Goal: Task Accomplishment & Management: Complete application form

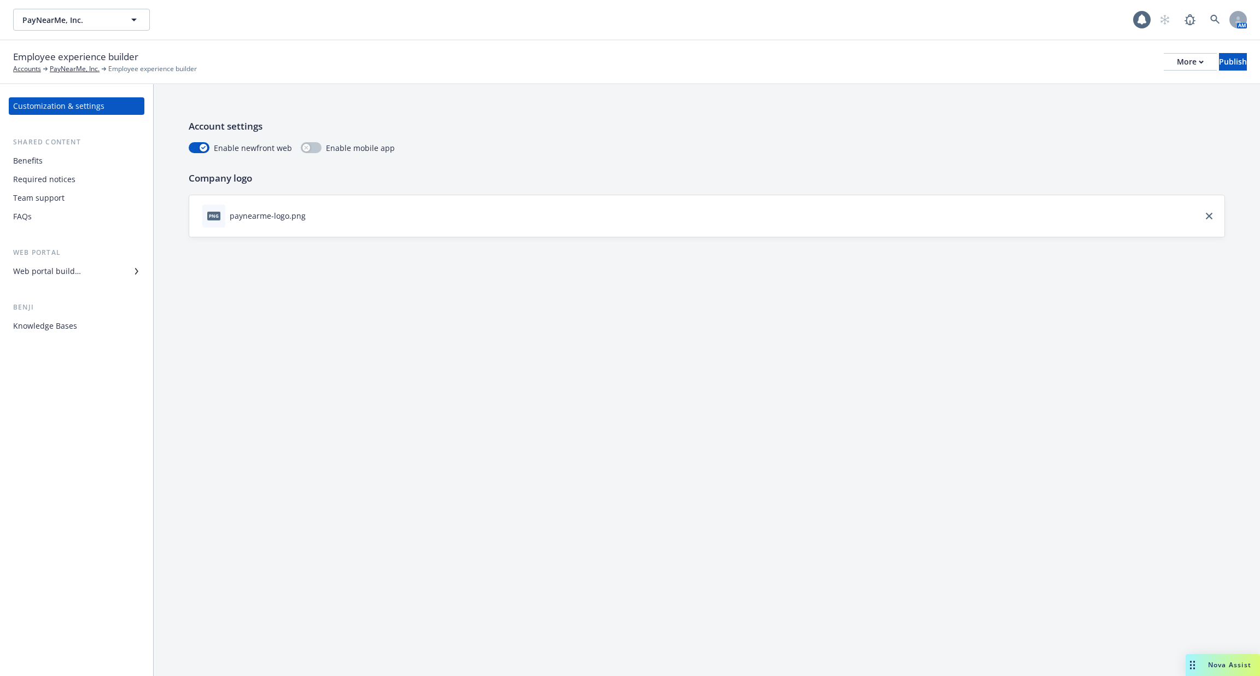
click at [48, 318] on div "Knowledge Bases" at bounding box center [45, 325] width 64 height 17
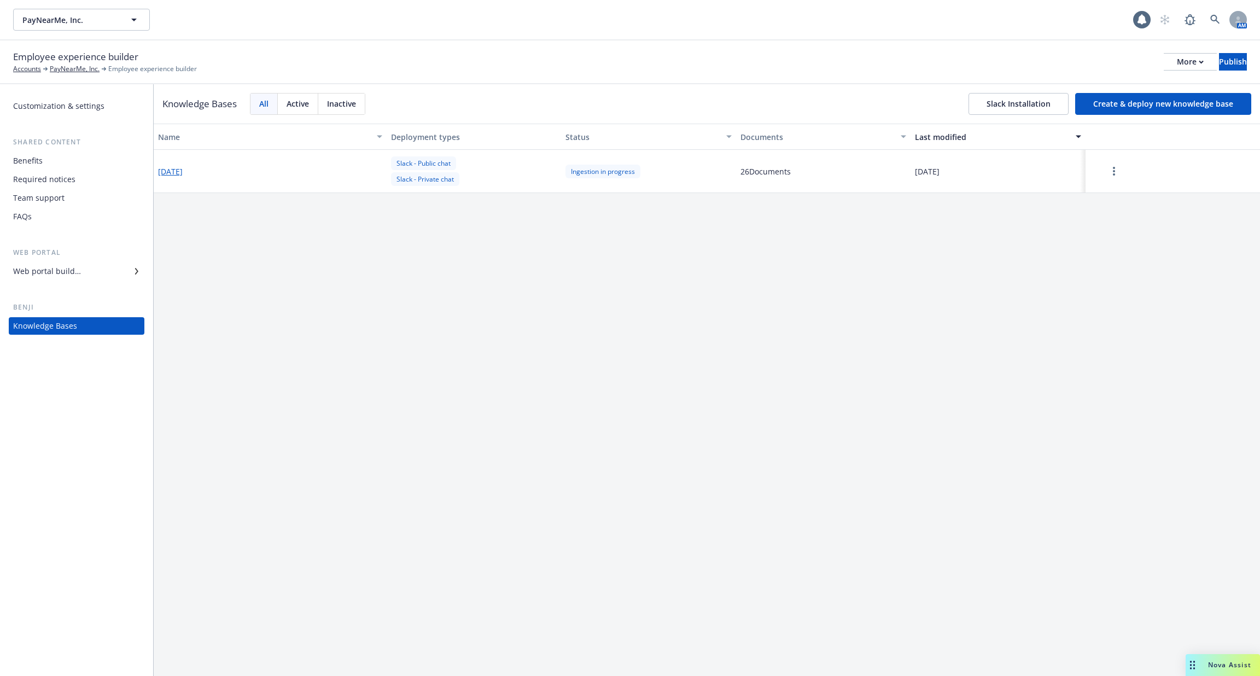
click at [1179, 100] on button "Create & deploy new knowledge base" at bounding box center [1163, 104] width 176 height 22
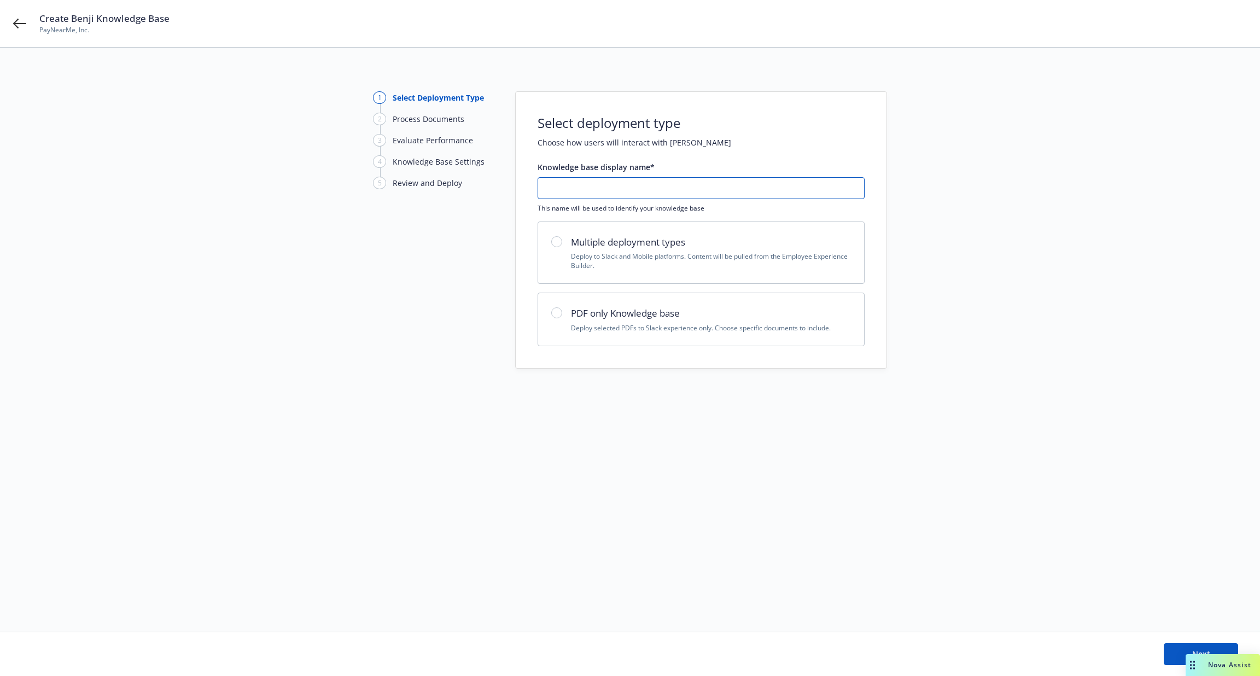
click at [626, 196] on input "text" at bounding box center [701, 188] width 326 height 21
click at [627, 196] on input "text" at bounding box center [701, 188] width 326 height 21
type input "[DATE]"
click at [672, 259] on p "Deploy to Slack and Mobile platforms. Content will be pulled from the Employee …" at bounding box center [711, 260] width 280 height 19
radio input "true"
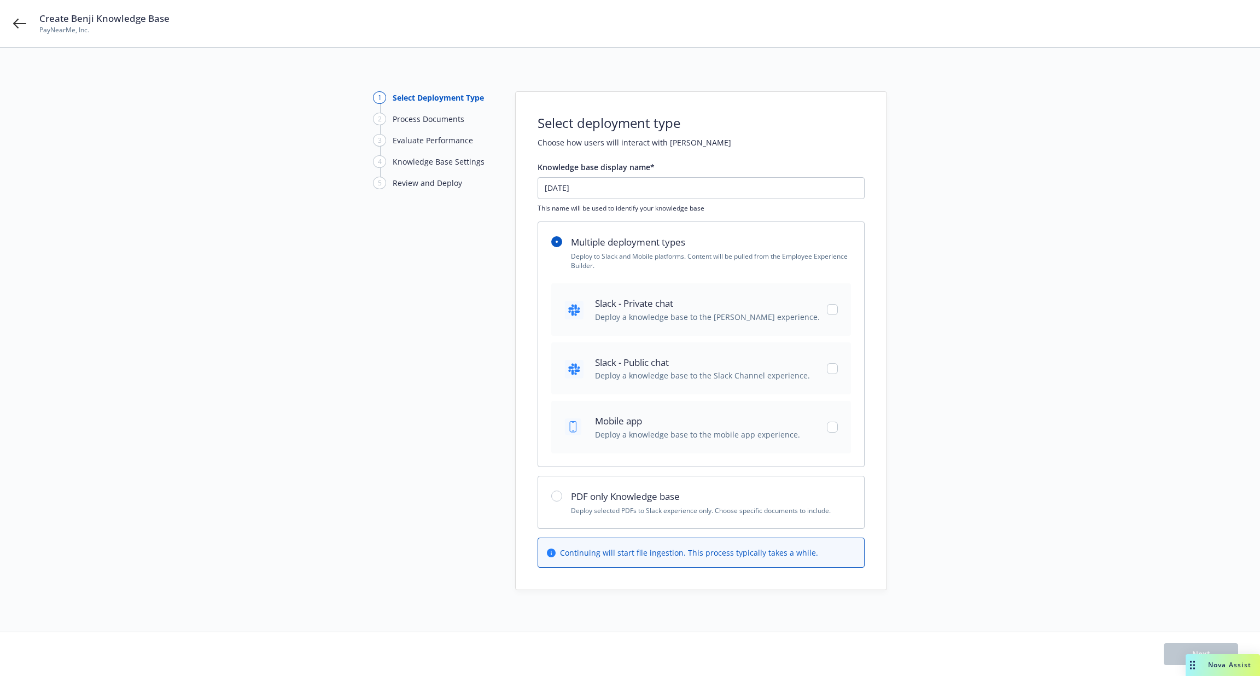
click at [686, 314] on span "Deploy a knowledge base to the [PERSON_NAME] experience." at bounding box center [707, 316] width 225 height 11
checkbox input "true"
click at [685, 366] on span "Slack - Public chat" at bounding box center [702, 362] width 215 height 14
checkbox input "true"
click at [1176, 646] on button "Next" at bounding box center [1200, 654] width 74 height 22
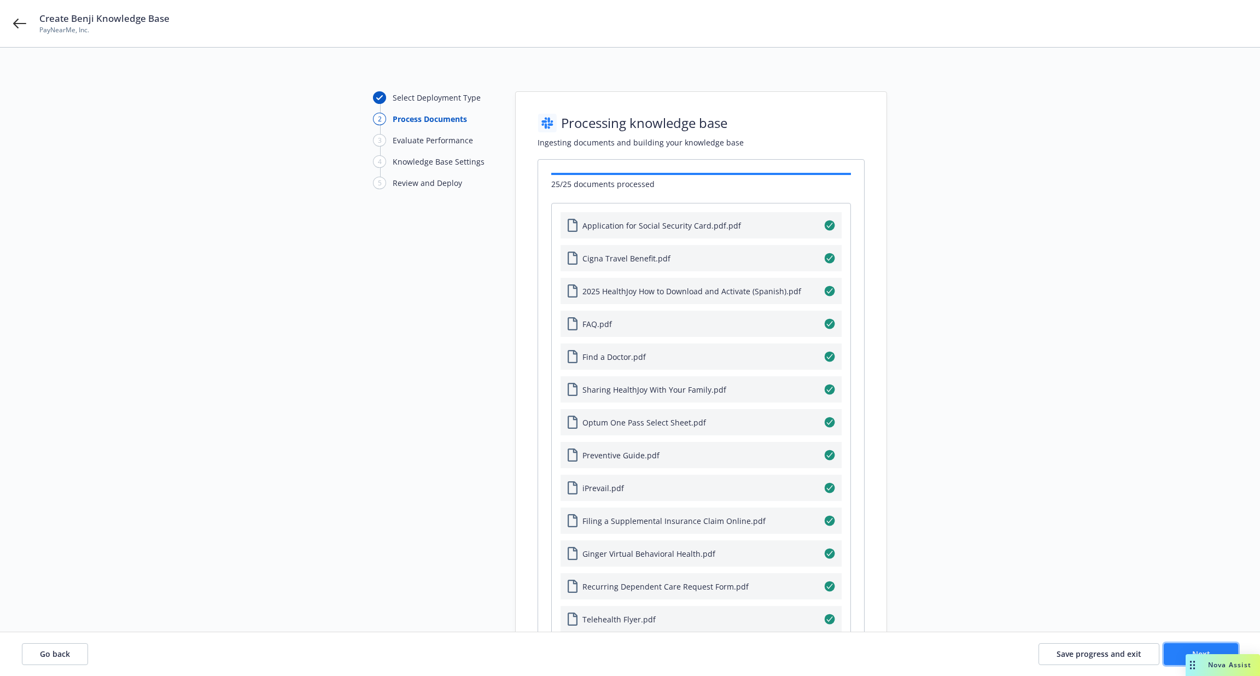
click at [1184, 657] on button "Next" at bounding box center [1200, 654] width 74 height 22
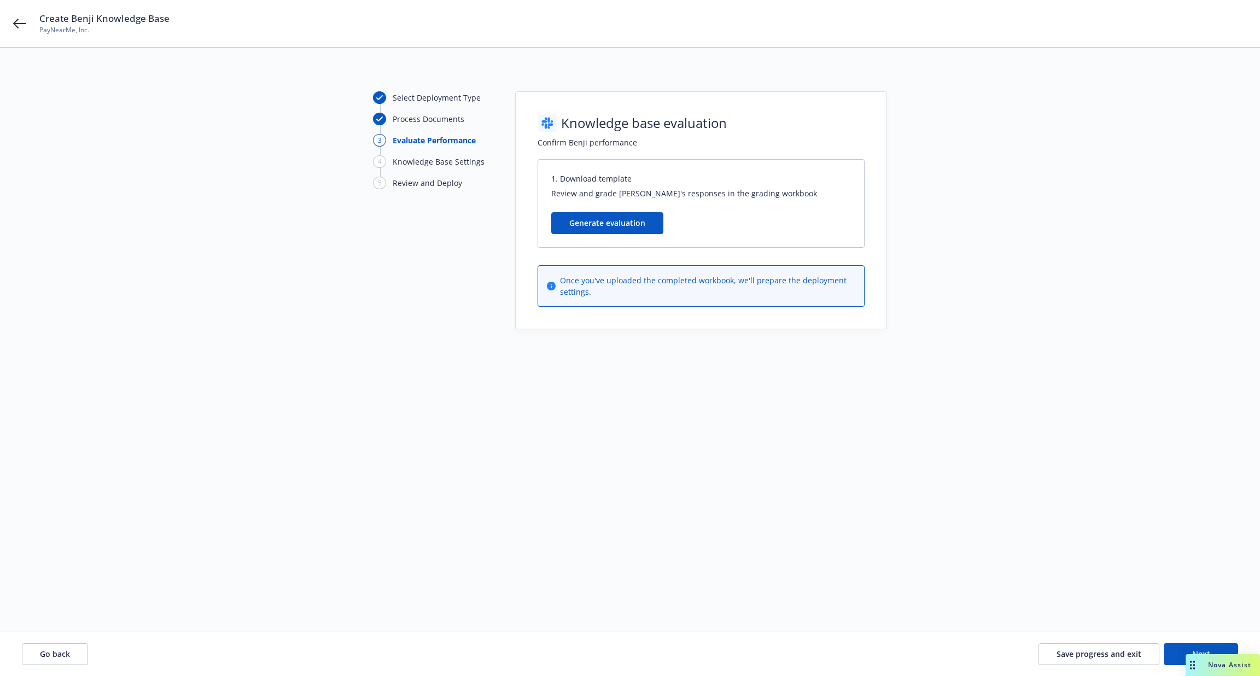
click at [606, 216] on button "Generate evaluation" at bounding box center [607, 223] width 112 height 22
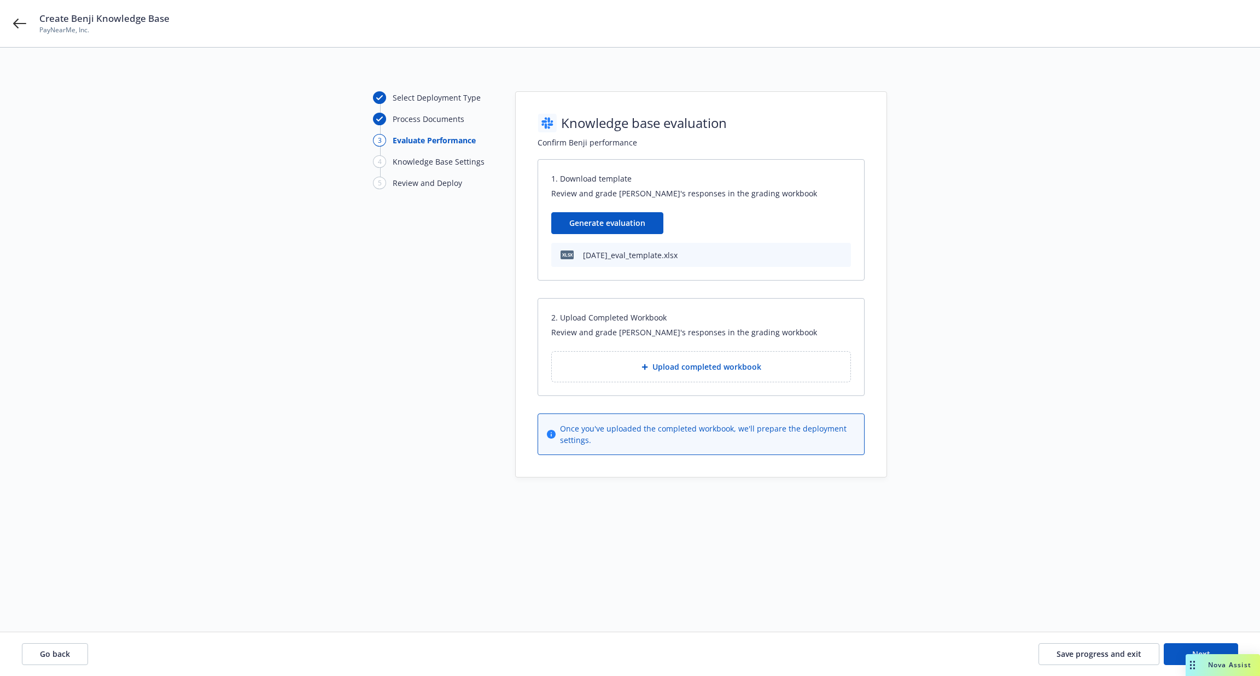
click at [844, 254] on icon "download file" at bounding box center [840, 254] width 9 height 9
click at [1112, 655] on span "Save progress and exit" at bounding box center [1098, 653] width 85 height 10
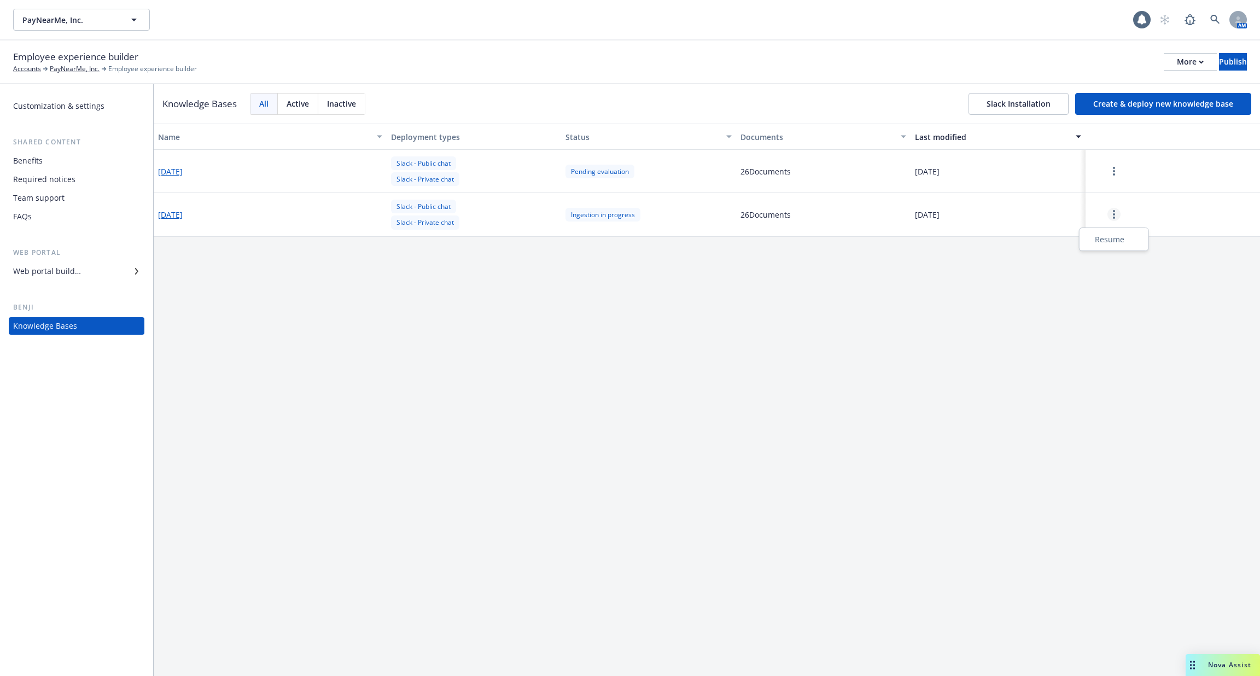
click at [1114, 211] on circle "more" at bounding box center [1113, 211] width 2 height 2
click at [1110, 239] on div "Resume" at bounding box center [1113, 239] width 65 height 18
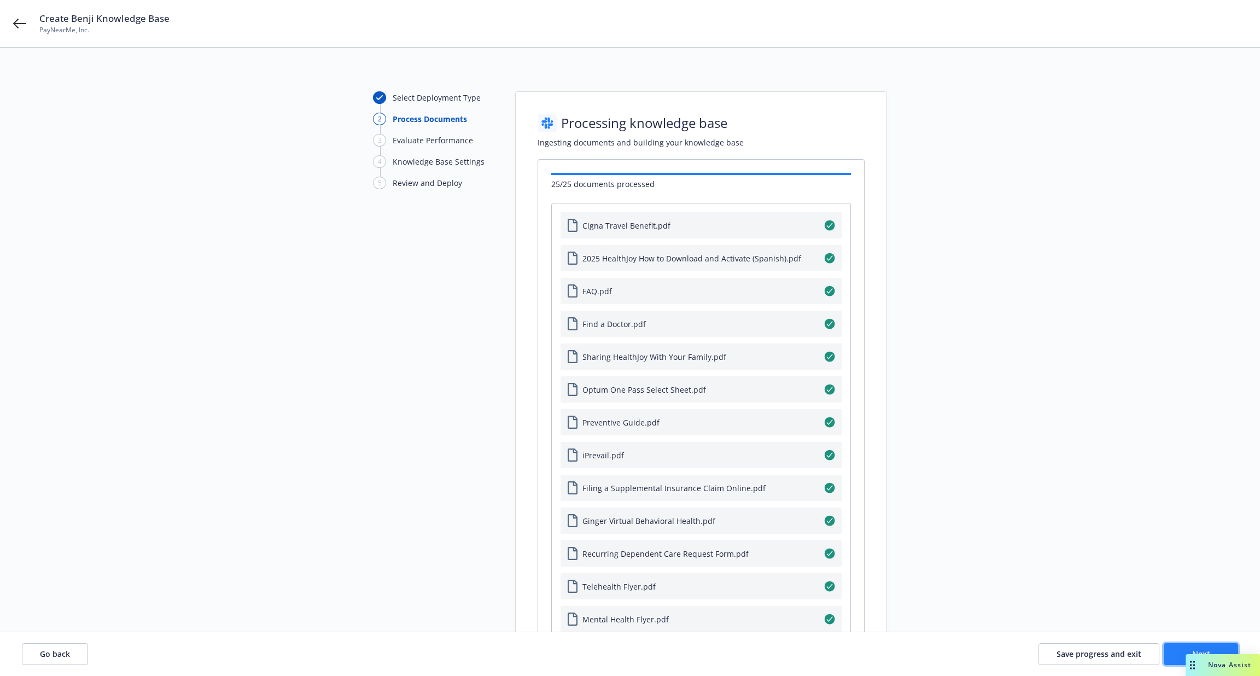
click at [1165, 645] on button "Next" at bounding box center [1200, 654] width 74 height 22
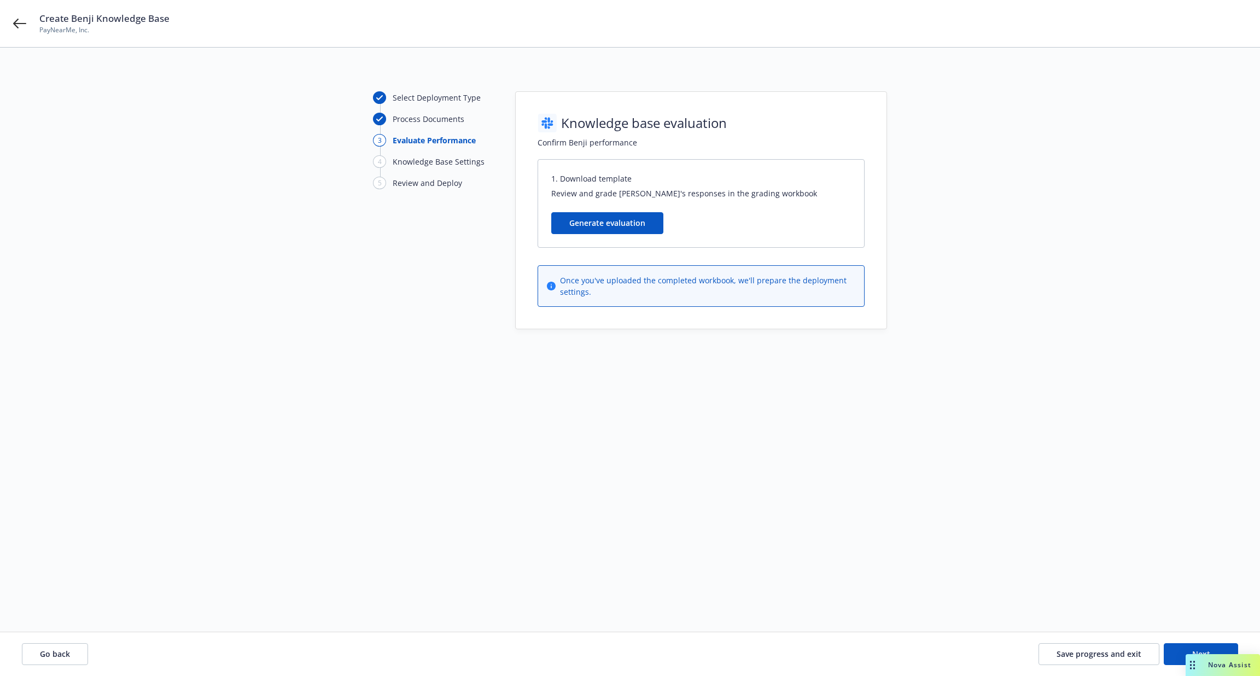
click at [9, 32] on div "Create Benji Knowledge Base PayNearMe, Inc." at bounding box center [630, 23] width 1260 height 47
click at [18, 25] on icon at bounding box center [19, 23] width 13 height 13
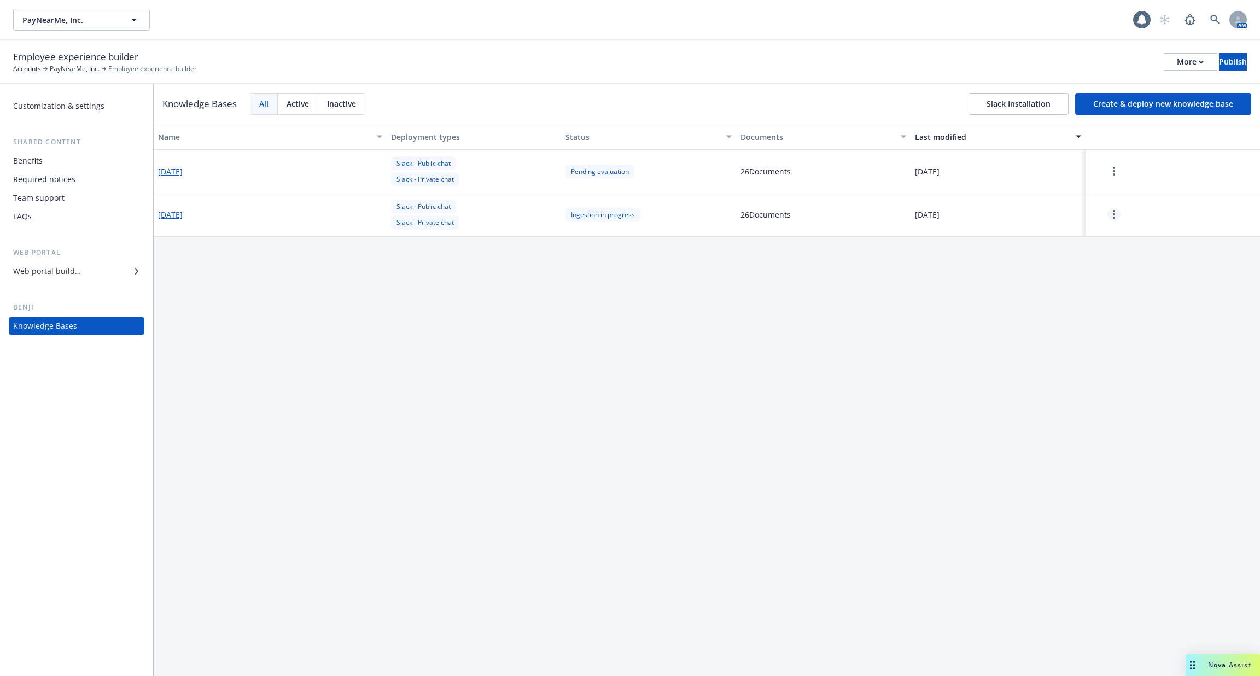
click at [1118, 215] on link "more" at bounding box center [1113, 214] width 13 height 13
click at [1111, 237] on div "Resume" at bounding box center [1113, 239] width 65 height 18
click at [162, 207] on div "[DATE]" at bounding box center [270, 214] width 233 height 43
click at [169, 214] on button "[DATE]" at bounding box center [170, 214] width 25 height 11
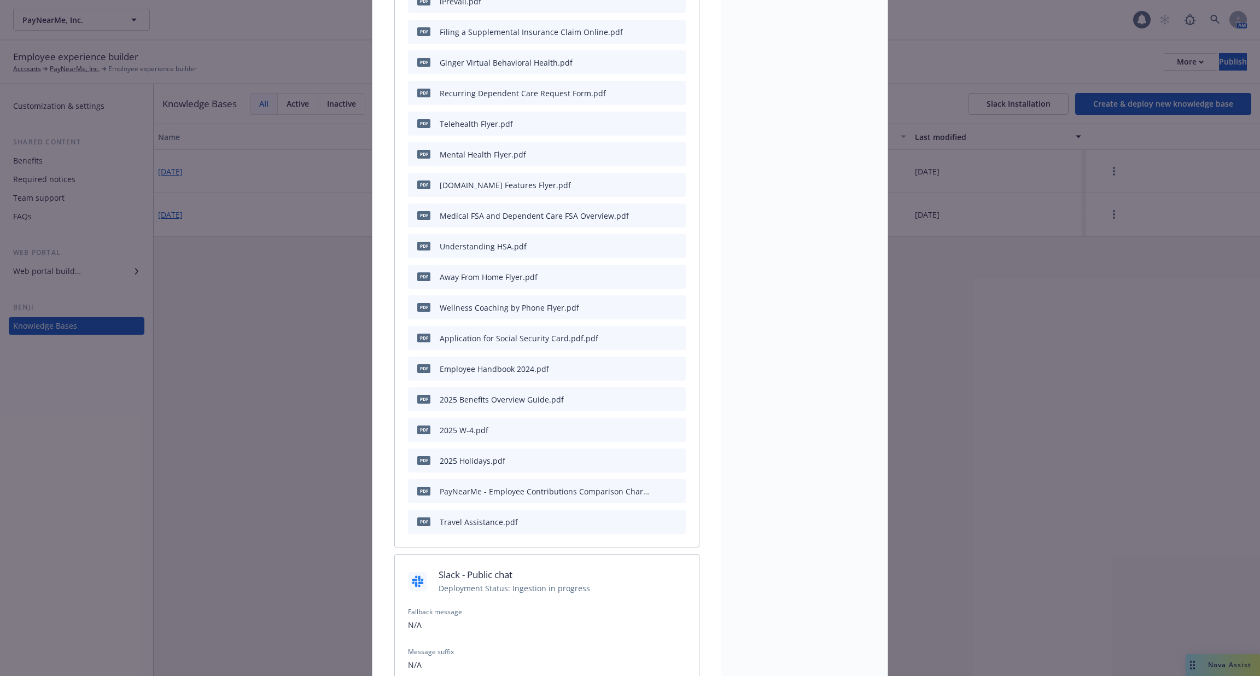
scroll to position [704, 0]
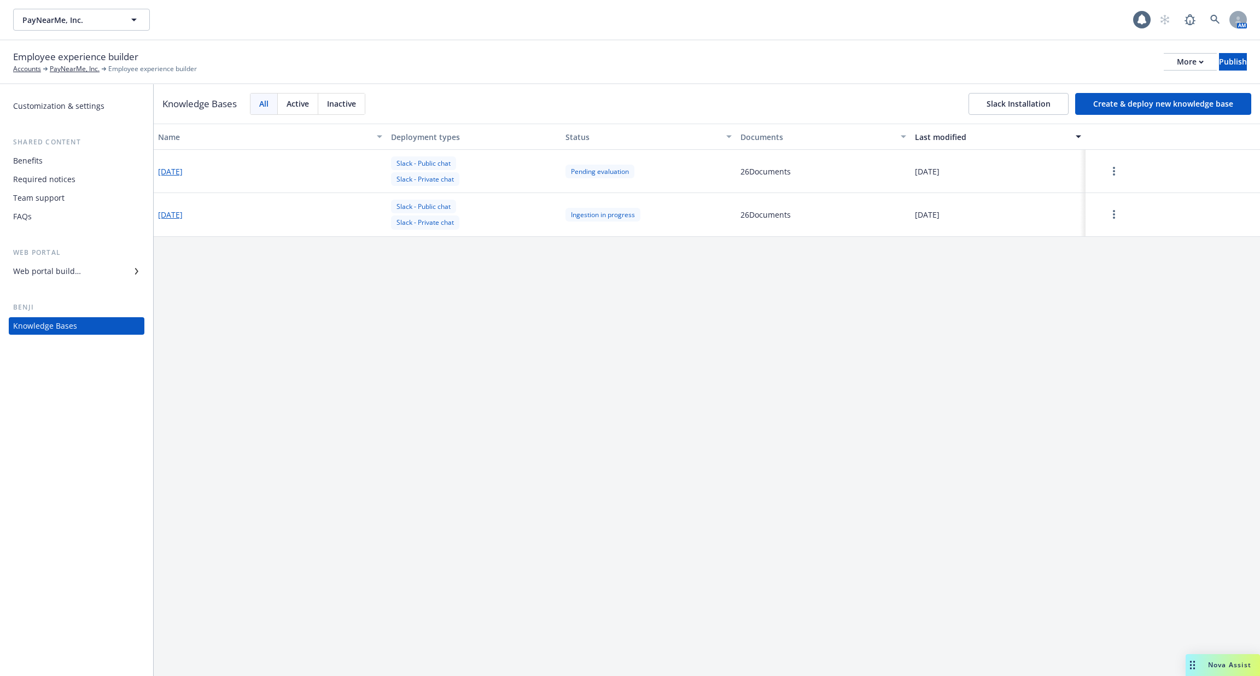
click at [181, 164] on div "[DATE]" at bounding box center [270, 171] width 233 height 43
click at [181, 172] on button "[DATE]" at bounding box center [170, 171] width 25 height 11
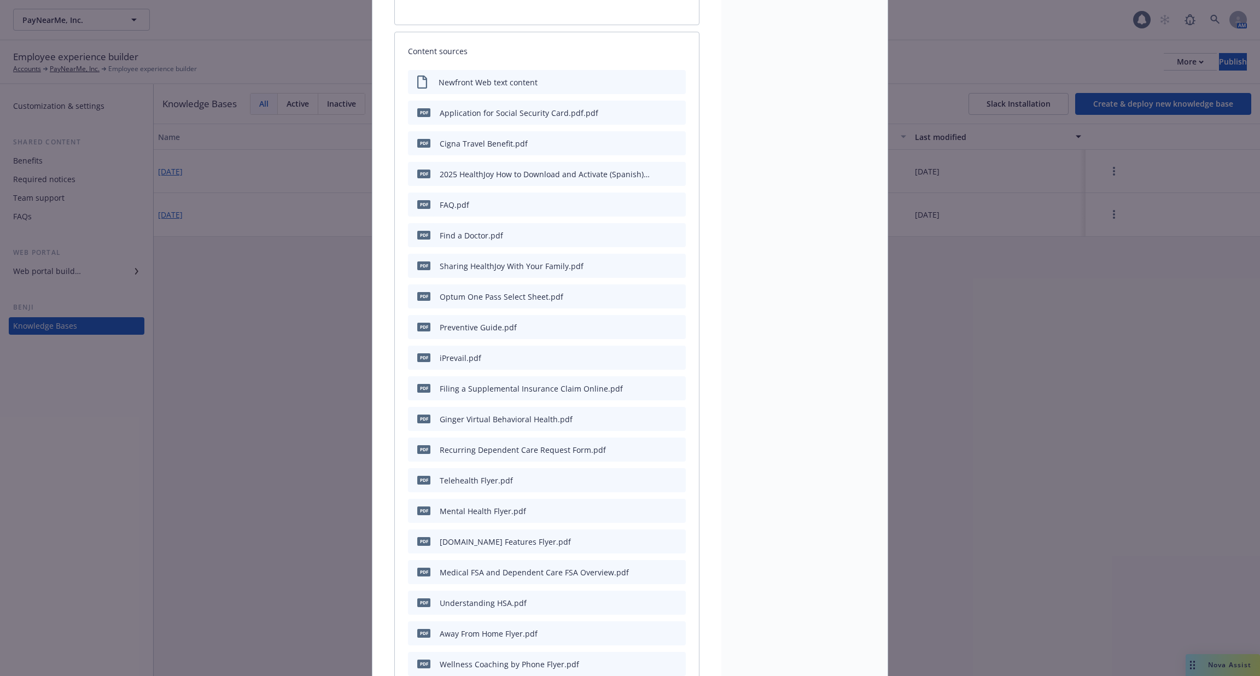
scroll to position [424, 0]
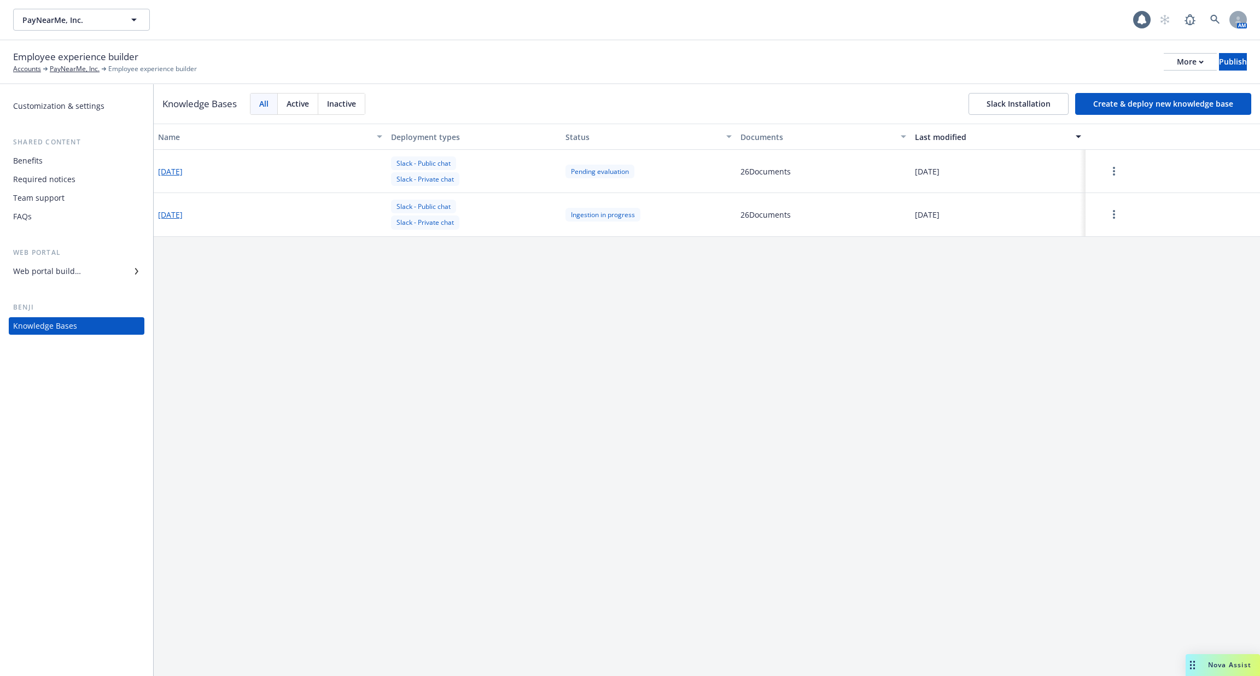
click at [177, 214] on button "[DATE]" at bounding box center [170, 214] width 25 height 11
click at [183, 170] on button "[DATE]" at bounding box center [170, 171] width 25 height 11
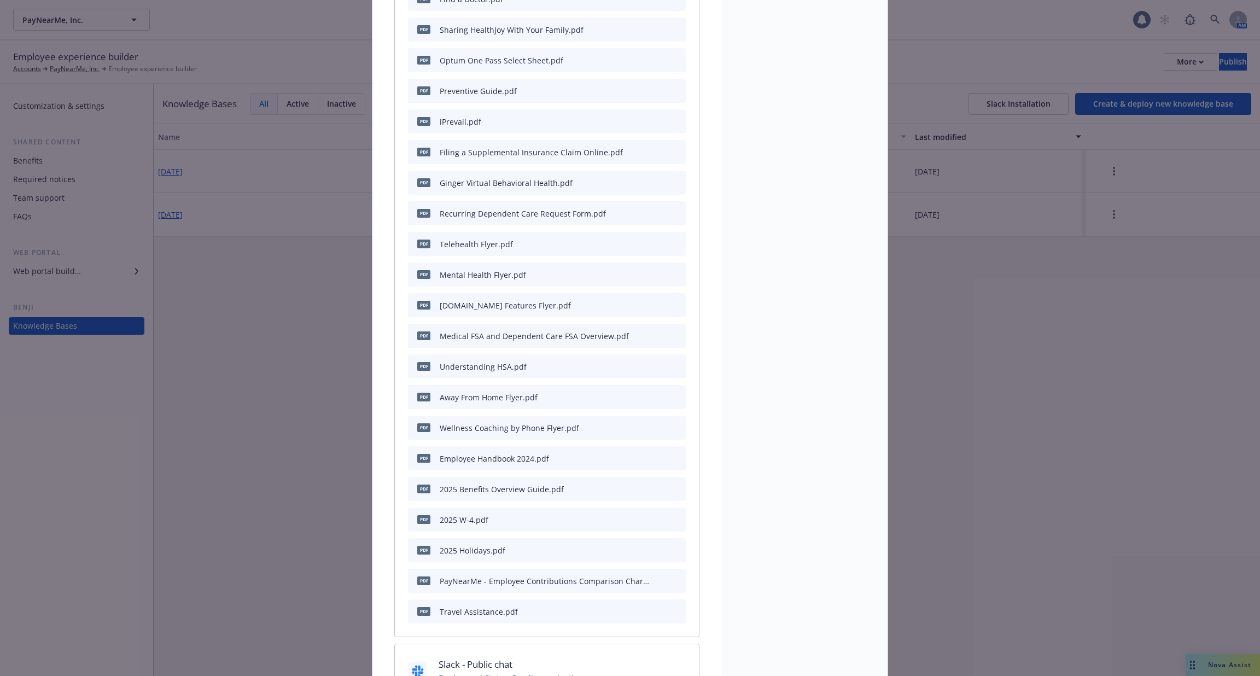
scroll to position [832, 0]
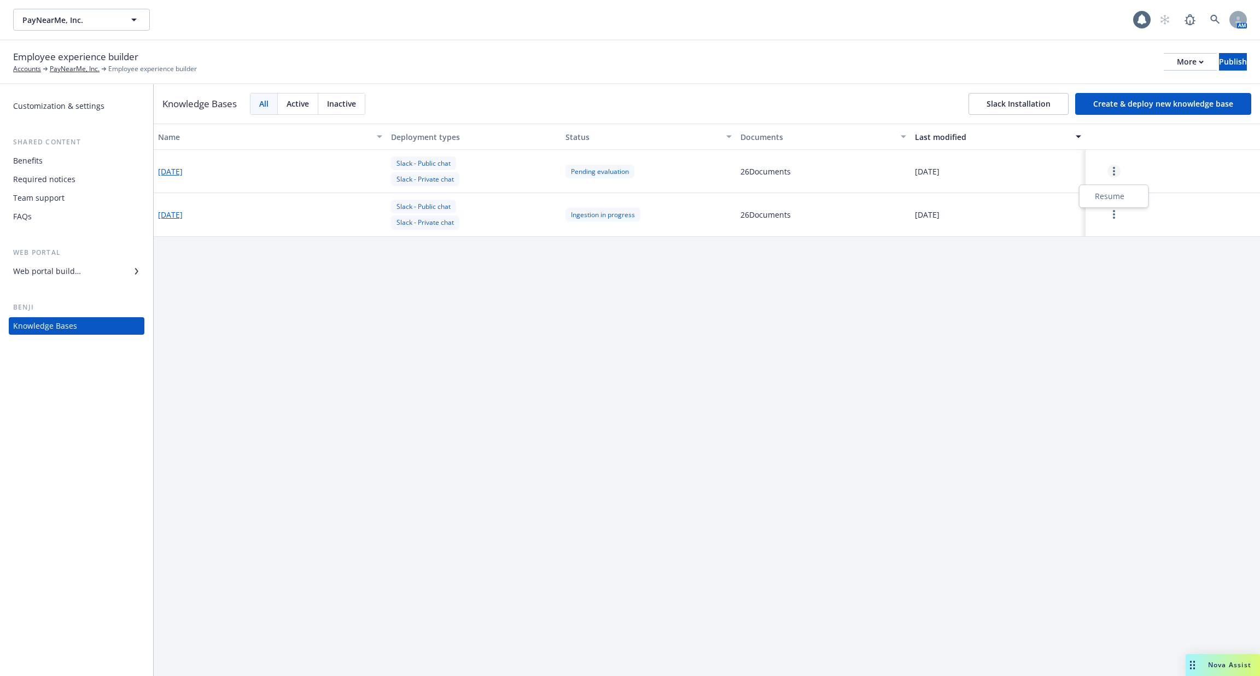
click at [1112, 168] on circle "more" at bounding box center [1113, 168] width 2 height 2
click at [1112, 195] on div "Resume" at bounding box center [1113, 196] width 65 height 18
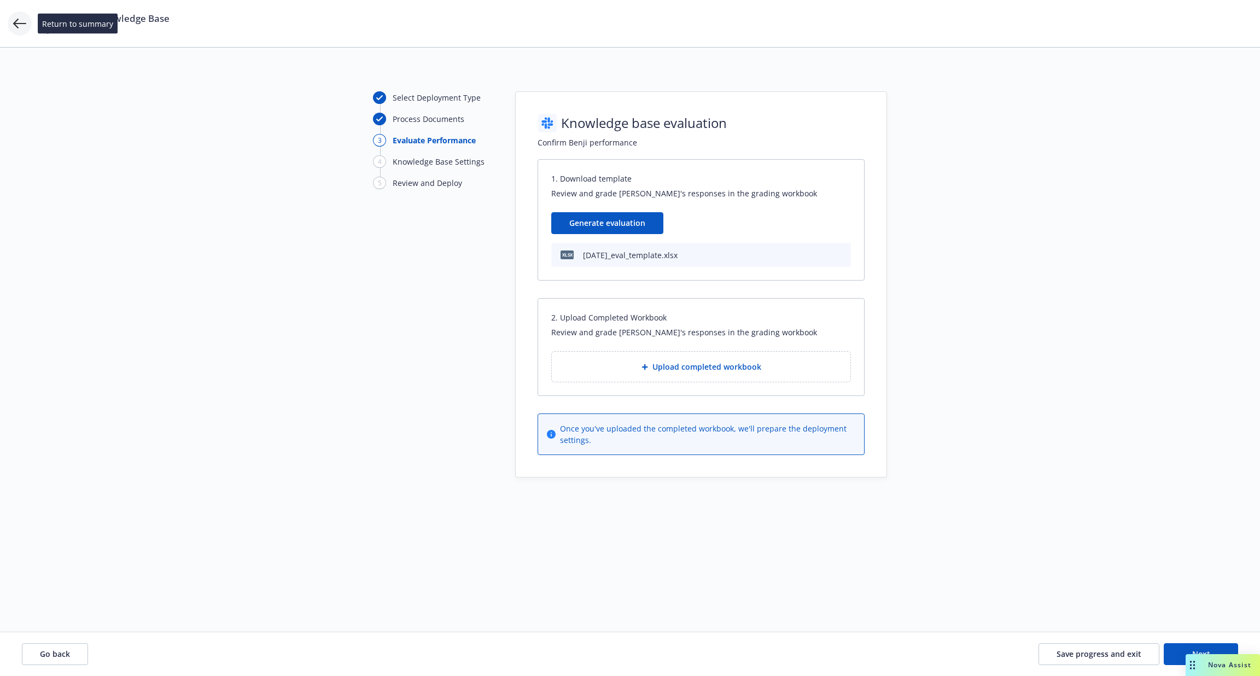
click at [20, 25] on icon at bounding box center [19, 23] width 13 height 13
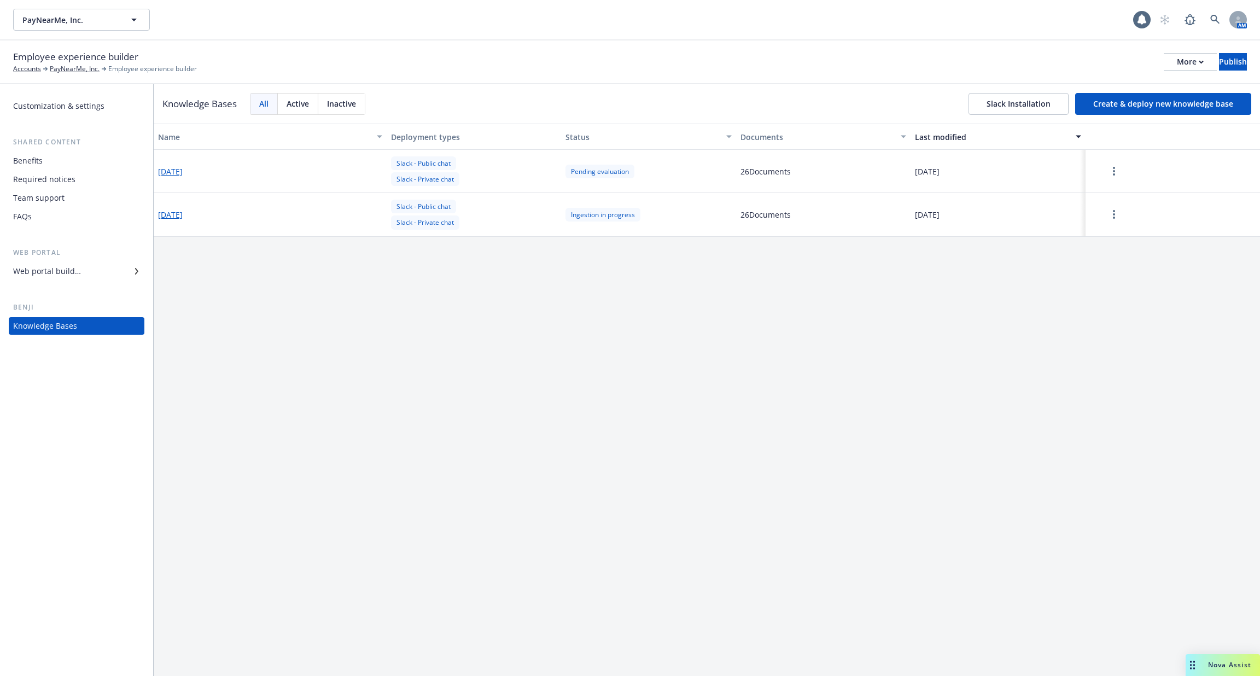
click at [1114, 223] on button "button" at bounding box center [1114, 214] width 48 height 22
click at [1112, 239] on div "Resume" at bounding box center [1113, 239] width 65 height 18
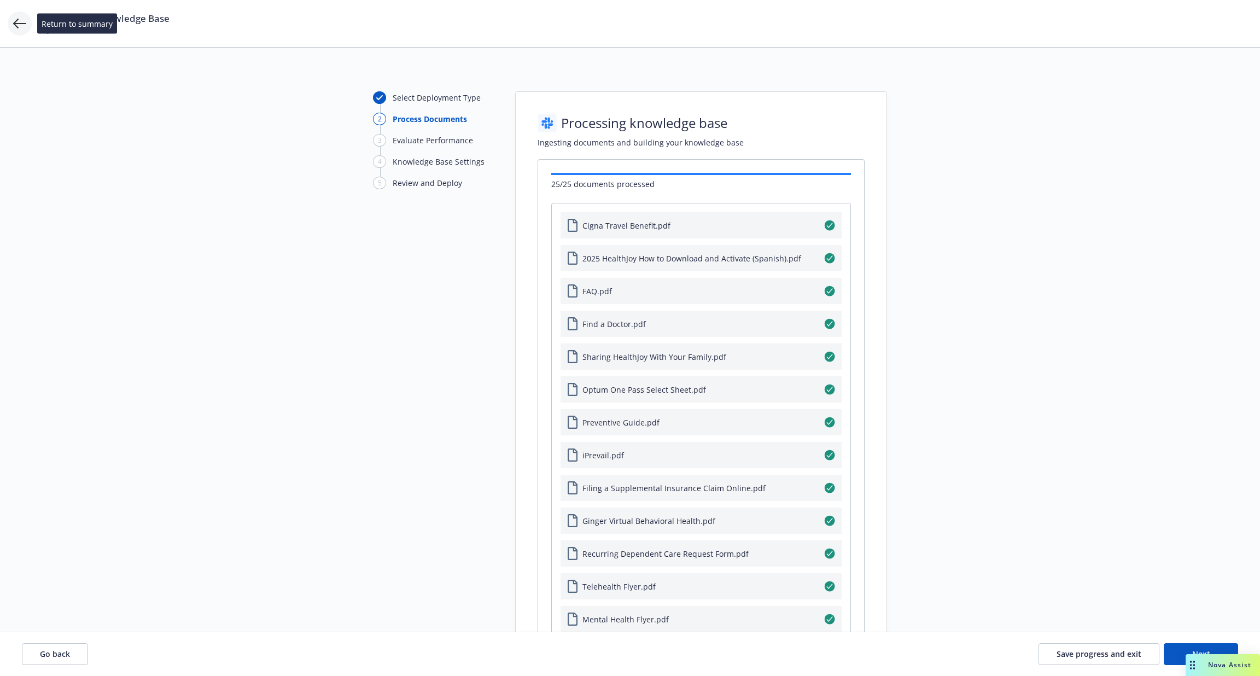
click at [15, 20] on icon at bounding box center [19, 23] width 13 height 13
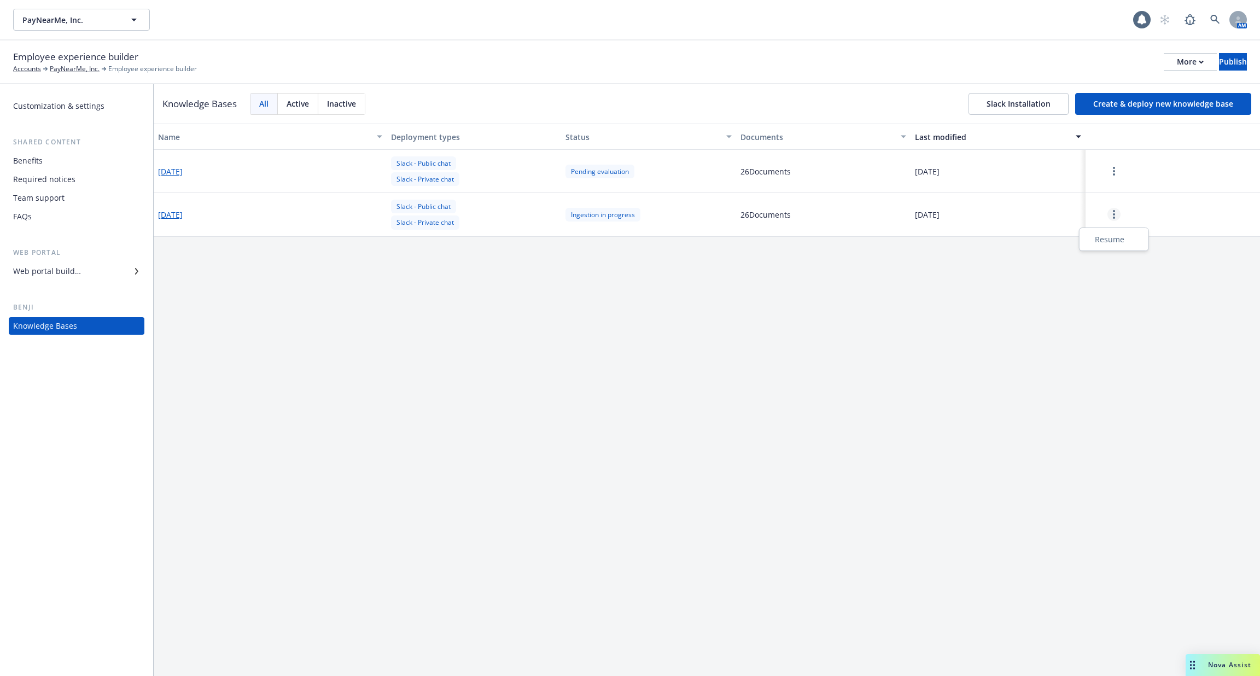
click at [1118, 216] on link "more" at bounding box center [1113, 214] width 13 height 13
click at [853, 329] on div "Name Deployment types Status Documents Last modified [DATE] Slack - Public chat…" at bounding box center [707, 400] width 1106 height 552
click at [183, 174] on button "[DATE]" at bounding box center [170, 171] width 25 height 11
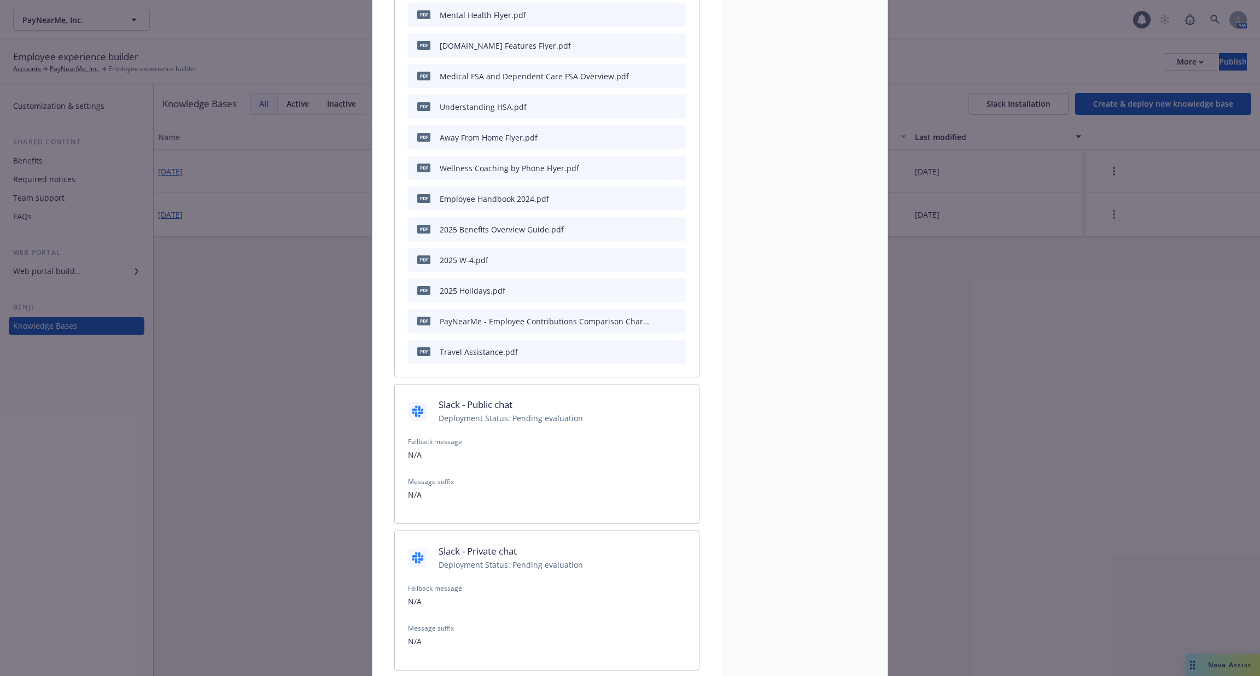
scroll to position [832, 0]
